Goal: Information Seeking & Learning: Understand process/instructions

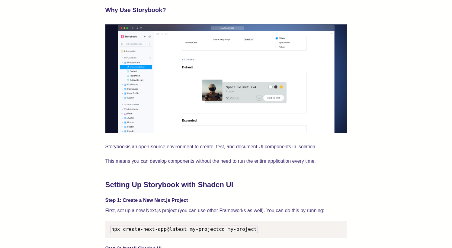
scroll to position [512, 0]
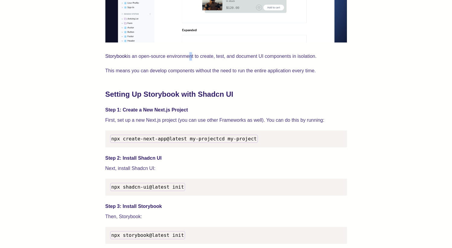
click at [183, 58] on p "Storybook is an open-source environment to create, test, and document UI compon…" at bounding box center [225, 56] width 241 height 8
drag, startPoint x: 237, startPoint y: 57, endPoint x: 229, endPoint y: 59, distance: 7.9
click at [224, 57] on p "Storybook is an open-source environment to create, test, and document UI compon…" at bounding box center [225, 56] width 241 height 8
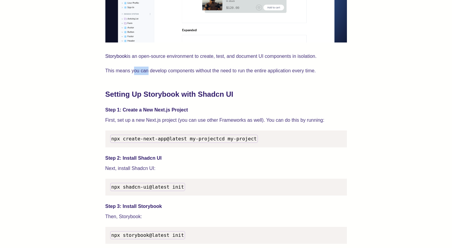
drag, startPoint x: 138, startPoint y: 69, endPoint x: 131, endPoint y: 69, distance: 6.6
click at [131, 69] on p "This means you can develop components without the need to run the entire applic…" at bounding box center [225, 71] width 241 height 8
click at [209, 73] on p "This means you can develop components without the need to run the entire applic…" at bounding box center [225, 71] width 241 height 8
drag, startPoint x: 247, startPoint y: 73, endPoint x: 194, endPoint y: 71, distance: 52.9
click at [194, 71] on p "This means you can develop components without the need to run the entire applic…" at bounding box center [225, 71] width 241 height 8
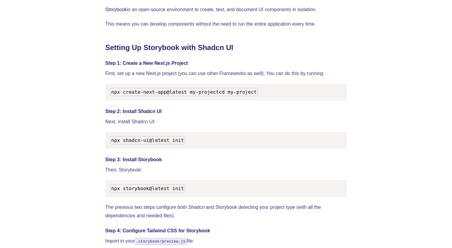
scroll to position [567, 0]
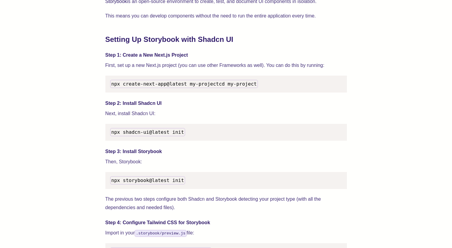
click at [148, 65] on p "First, set up a new Next.js project (you can use other Frameworks as well). You…" at bounding box center [225, 65] width 241 height 8
click at [248, 67] on p "First, set up a new Next.js project (you can use other Frameworks as well). You…" at bounding box center [225, 65] width 241 height 8
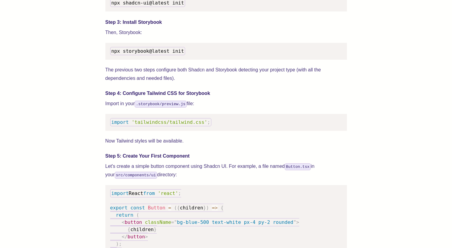
scroll to position [697, 0]
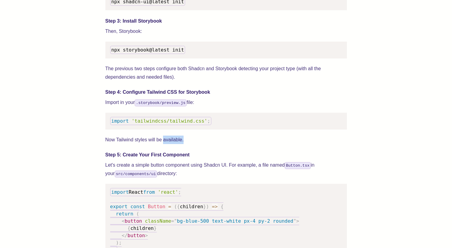
drag, startPoint x: 181, startPoint y: 146, endPoint x: 161, endPoint y: 148, distance: 20.0
click at [161, 144] on p "Now Tailwind styles will be available." at bounding box center [225, 140] width 241 height 8
click at [252, 144] on p "Now Tailwind styles will be available." at bounding box center [225, 140] width 241 height 8
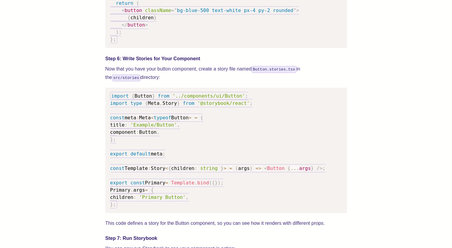
scroll to position [914, 0]
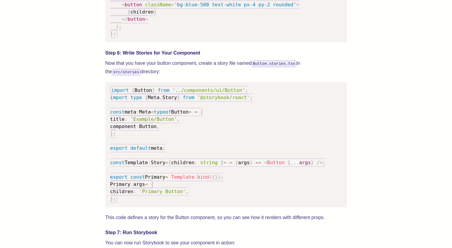
click at [190, 73] on p "Now that you have your button component, create a story file named Button.stori…" at bounding box center [225, 67] width 241 height 17
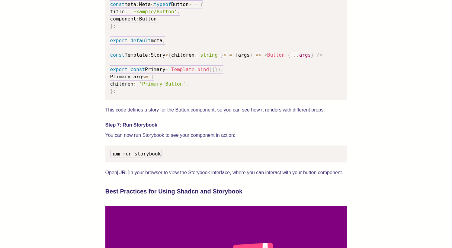
scroll to position [930, 0]
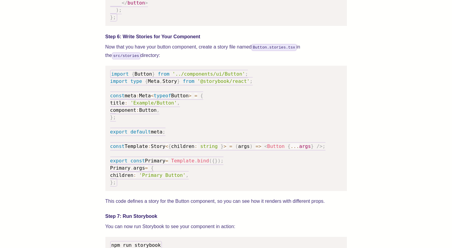
click at [216, 104] on pre "import { Button } from '../components/ui/Button' ; import type { Meta , Story }…" at bounding box center [225, 129] width 241 height 126
click at [216, 122] on pre "import { Button } from '../components/ui/Button' ; import type { Meta , Story }…" at bounding box center [225, 129] width 241 height 126
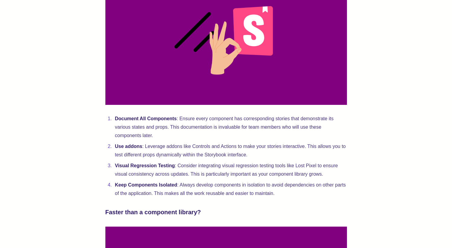
scroll to position [1262, 0]
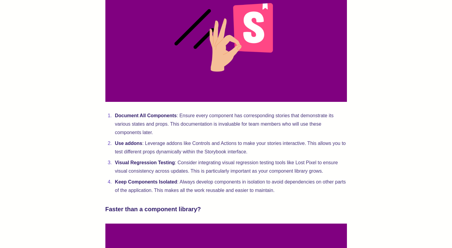
click at [241, 153] on li "Use addons : Leverage addons like Controls and Actions to make your stories int…" at bounding box center [230, 147] width 234 height 17
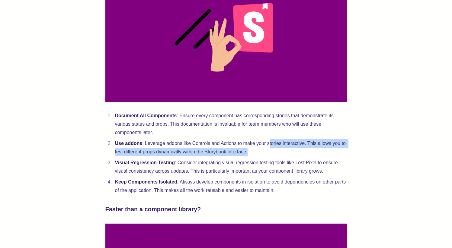
drag, startPoint x: 260, startPoint y: 157, endPoint x: 260, endPoint y: 153, distance: 4.5
click at [260, 153] on li "Use addons : Leverage addons like Controls and Actions to make your stories int…" at bounding box center [230, 147] width 234 height 17
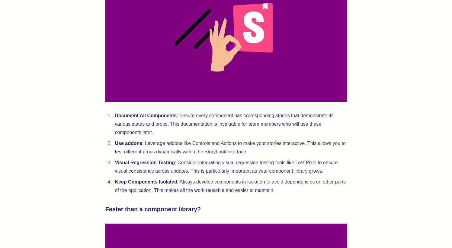
click at [293, 156] on li "Use addons : Leverage addons like Controls and Actions to make your stories int…" at bounding box center [230, 147] width 234 height 17
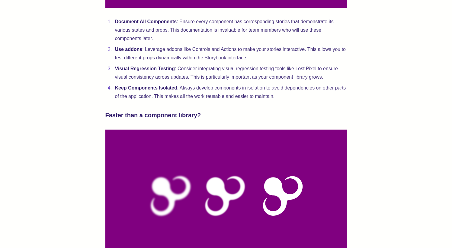
scroll to position [1374, 0]
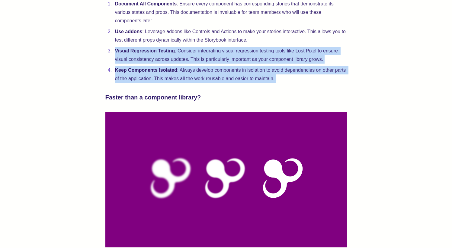
drag, startPoint x: 198, startPoint y: 91, endPoint x: 198, endPoint y: 51, distance: 39.5
click at [257, 83] on li "Keep Components Isolated : Always develop components in isolation to avoid depe…" at bounding box center [230, 74] width 234 height 17
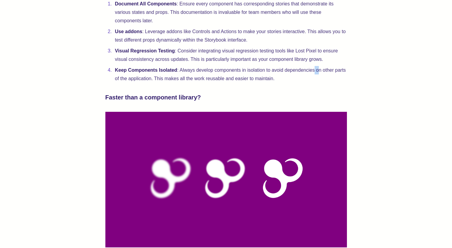
drag, startPoint x: 304, startPoint y: 76, endPoint x: 297, endPoint y: 78, distance: 7.5
click at [297, 78] on li "Keep Components Isolated : Always develop components in isolation to avoid depe…" at bounding box center [230, 74] width 234 height 17
drag, startPoint x: 170, startPoint y: 88, endPoint x: 159, endPoint y: 88, distance: 10.9
click at [159, 83] on li "Keep Components Isolated : Always develop components in isolation to avoid depe…" at bounding box center [230, 74] width 234 height 17
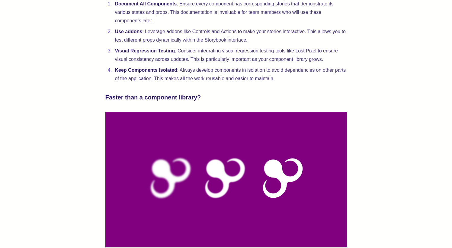
click at [140, 83] on li "Keep Components Isolated : Always develop components in isolation to avoid depe…" at bounding box center [230, 74] width 234 height 17
drag, startPoint x: 176, startPoint y: 89, endPoint x: 208, endPoint y: 88, distance: 32.6
click at [208, 83] on li "Keep Components Isolated : Always develop components in isolation to avoid depe…" at bounding box center [230, 74] width 234 height 17
click at [236, 83] on li "Keep Components Isolated : Always develop components in isolation to avoid depe…" at bounding box center [230, 74] width 234 height 17
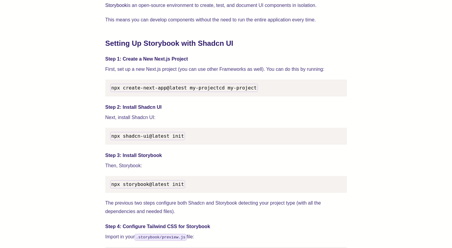
scroll to position [561, 0]
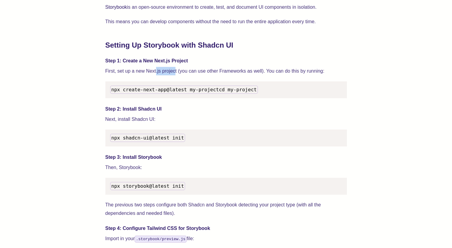
drag, startPoint x: 171, startPoint y: 73, endPoint x: 152, endPoint y: 73, distance: 19.9
click at [152, 73] on p "First, set up a new Next.js project (you can use other Frameworks as well). You…" at bounding box center [225, 71] width 241 height 8
click at [225, 74] on p "First, set up a new Next.js project (you can use other Frameworks as well). You…" at bounding box center [225, 71] width 241 height 8
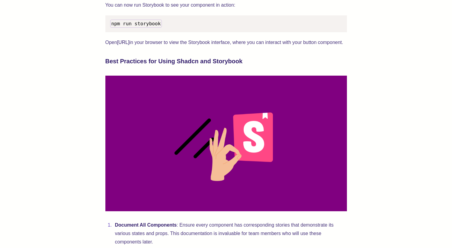
scroll to position [1148, 0]
